Goal: Find specific page/section: Find specific page/section

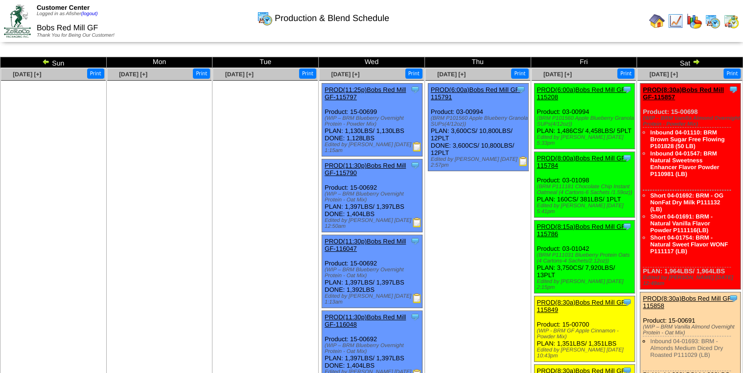
click at [659, 27] on img at bounding box center [657, 21] width 16 height 16
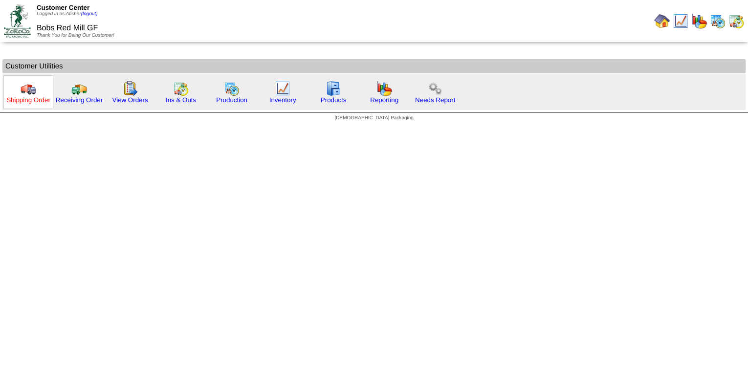
click at [26, 98] on link "Shipping Order" at bounding box center [28, 99] width 44 height 7
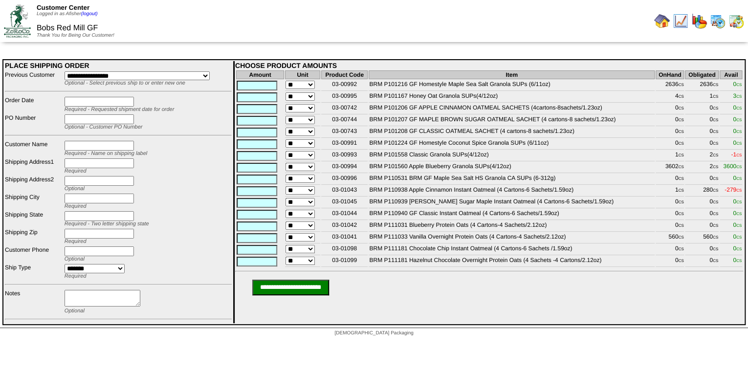
click at [660, 25] on img at bounding box center [662, 21] width 16 height 16
